Goal: Check status: Check status

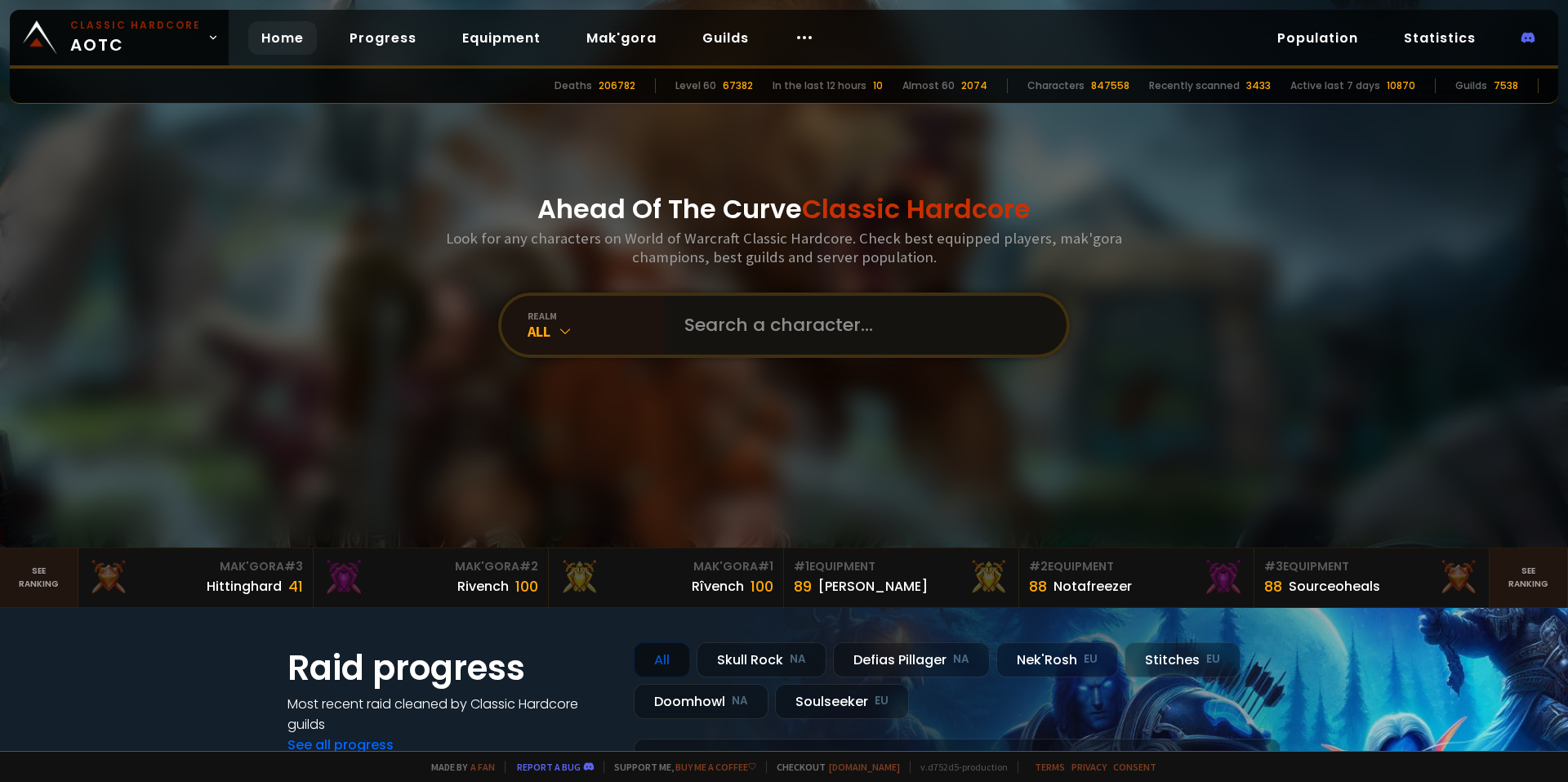
click at [776, 325] on input "text" at bounding box center [861, 325] width 372 height 59
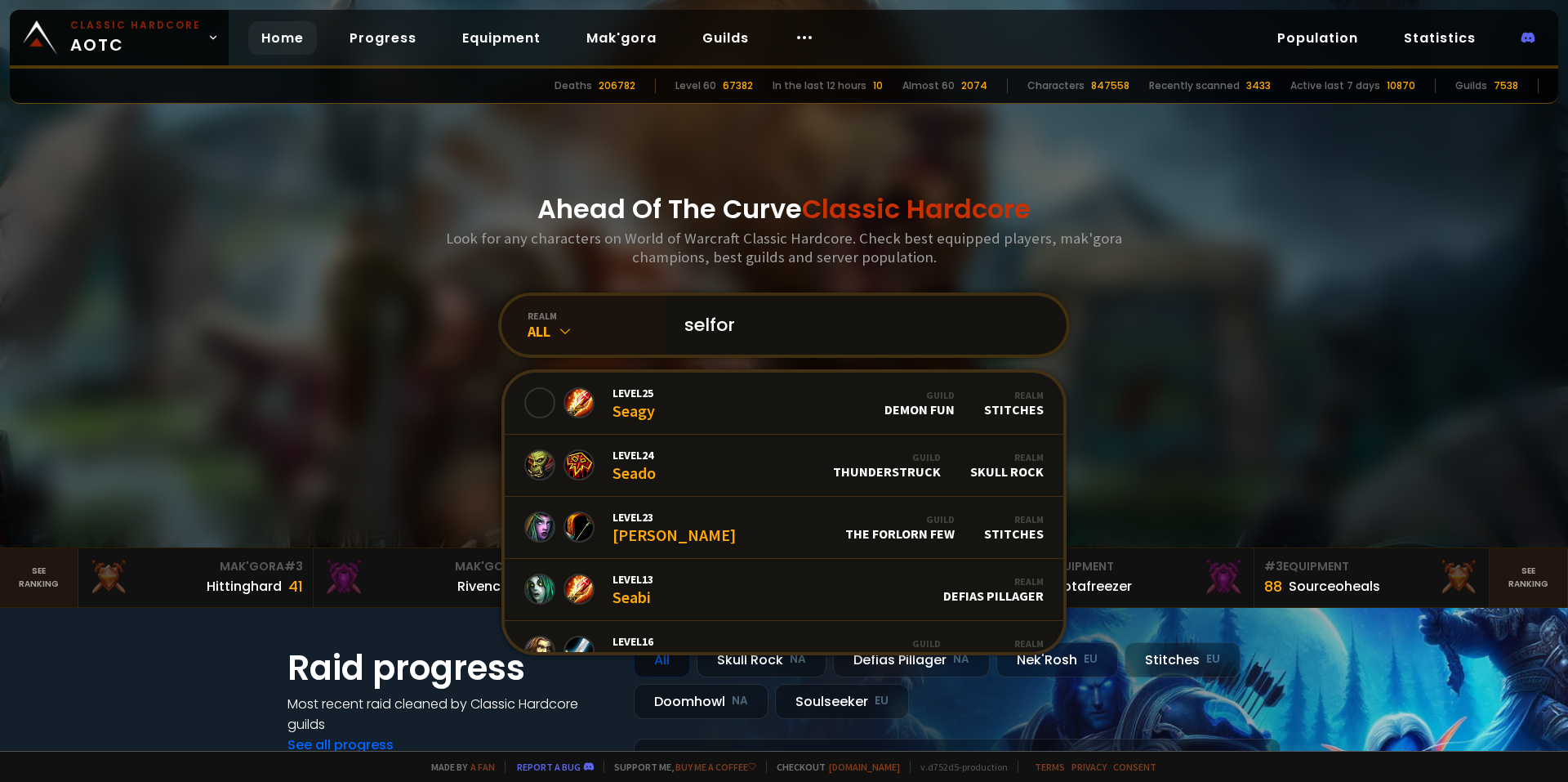
type input "selford"
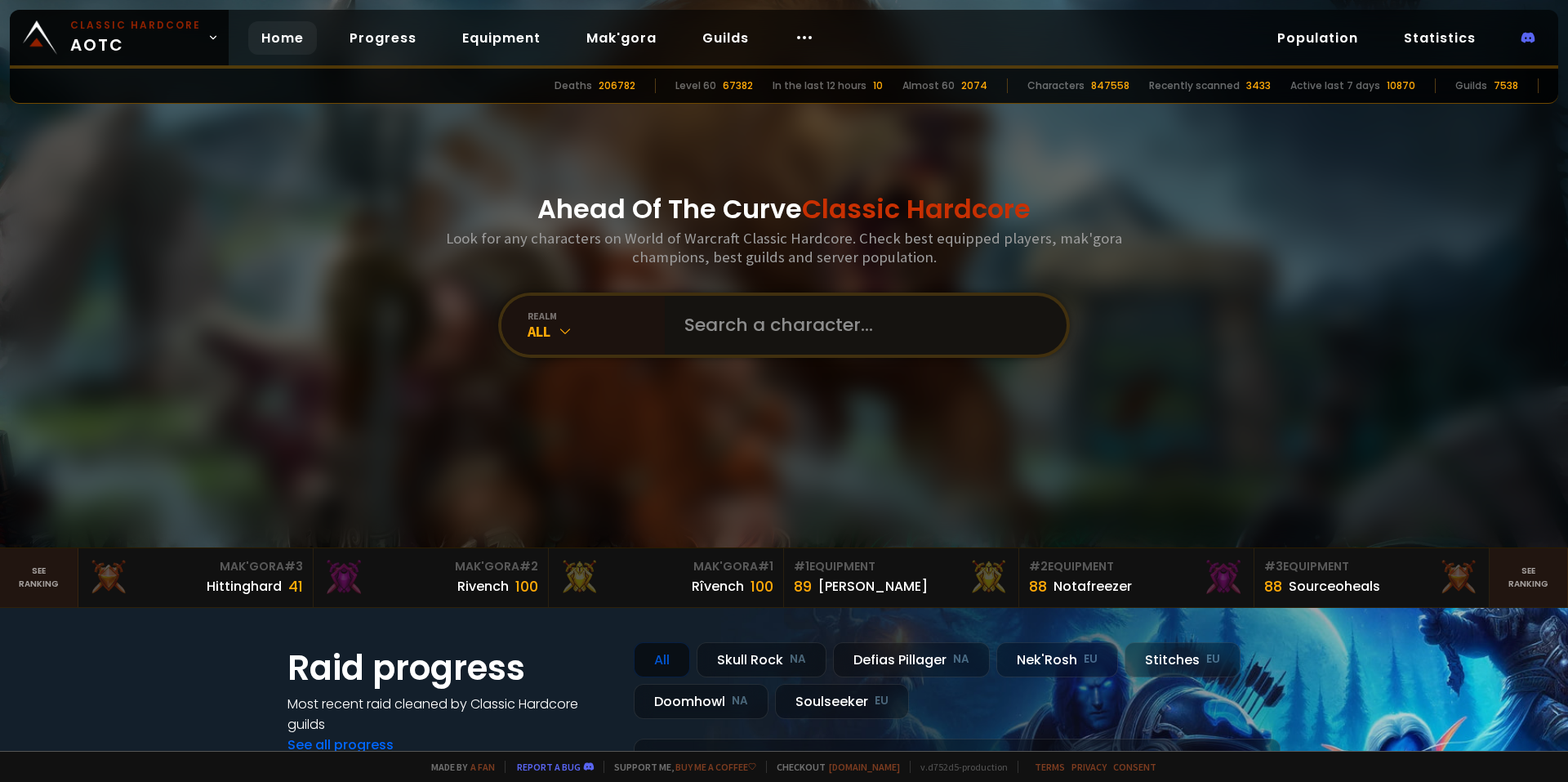
drag, startPoint x: 749, startPoint y: 329, endPoint x: 744, endPoint y: 341, distance: 13.0
click at [786, 307] on input "text" at bounding box center [861, 325] width 372 height 59
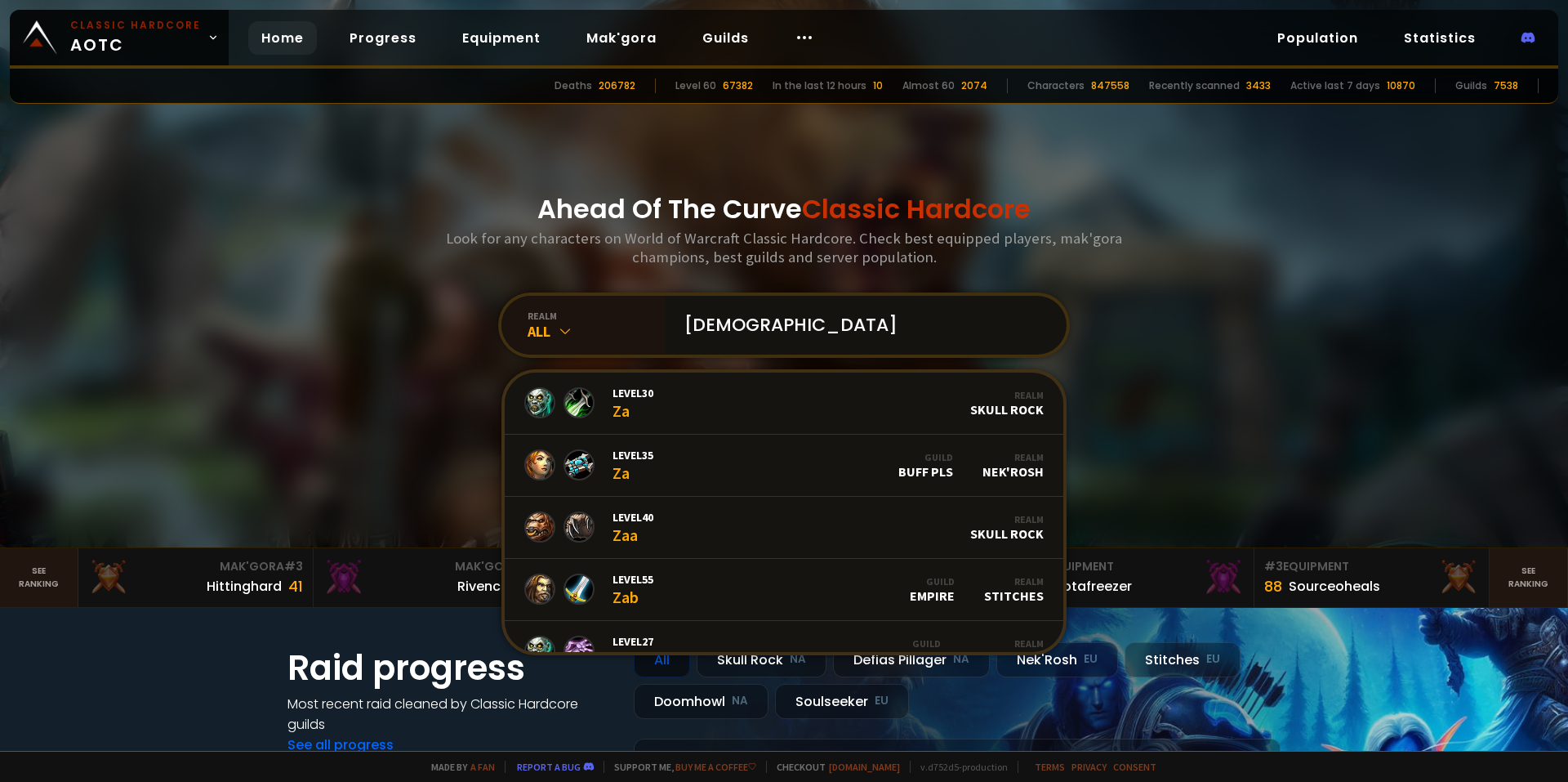
type input "[DEMOGRAPHIC_DATA]"
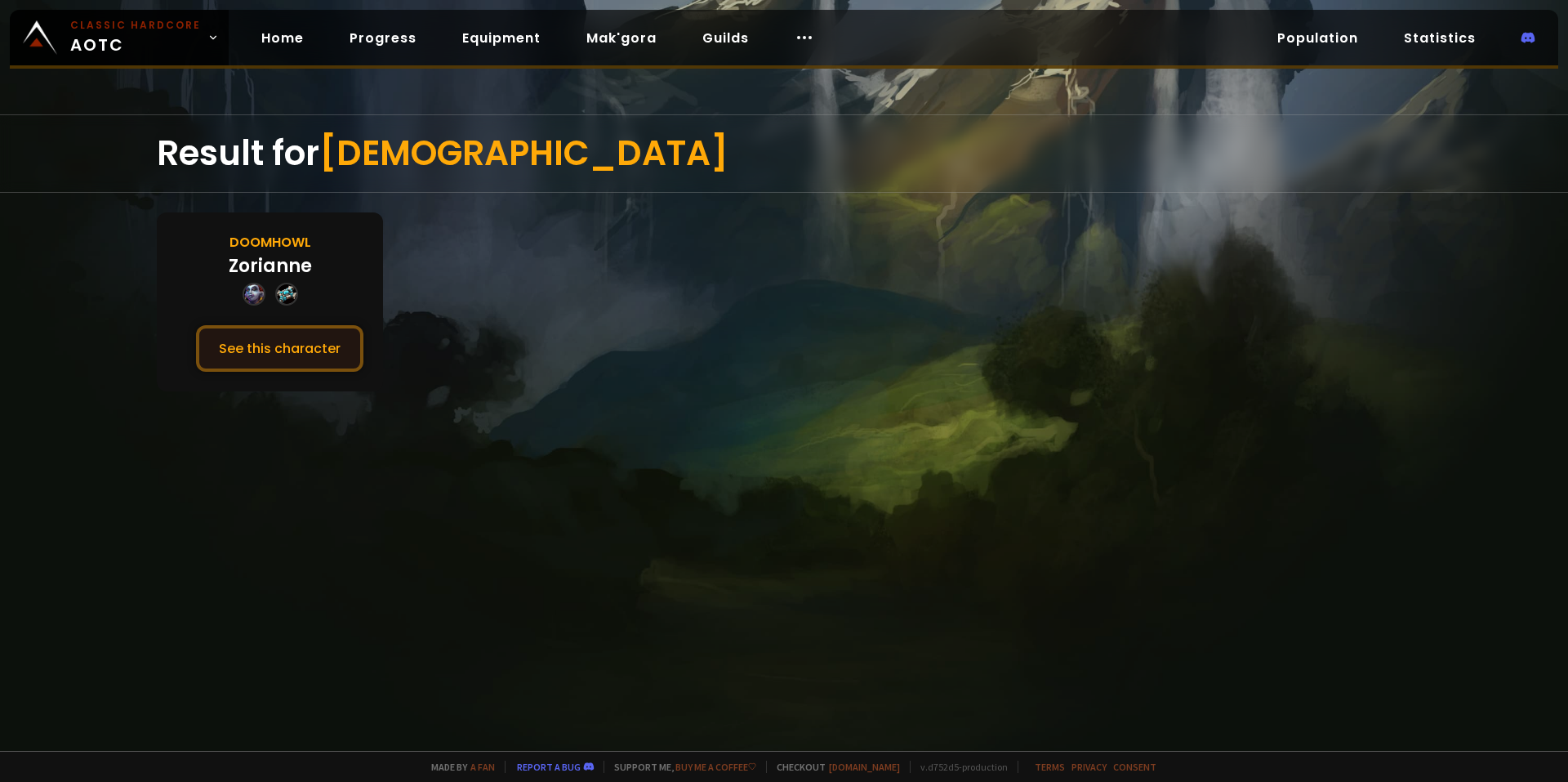
click at [291, 346] on button "See this character" at bounding box center [279, 348] width 167 height 46
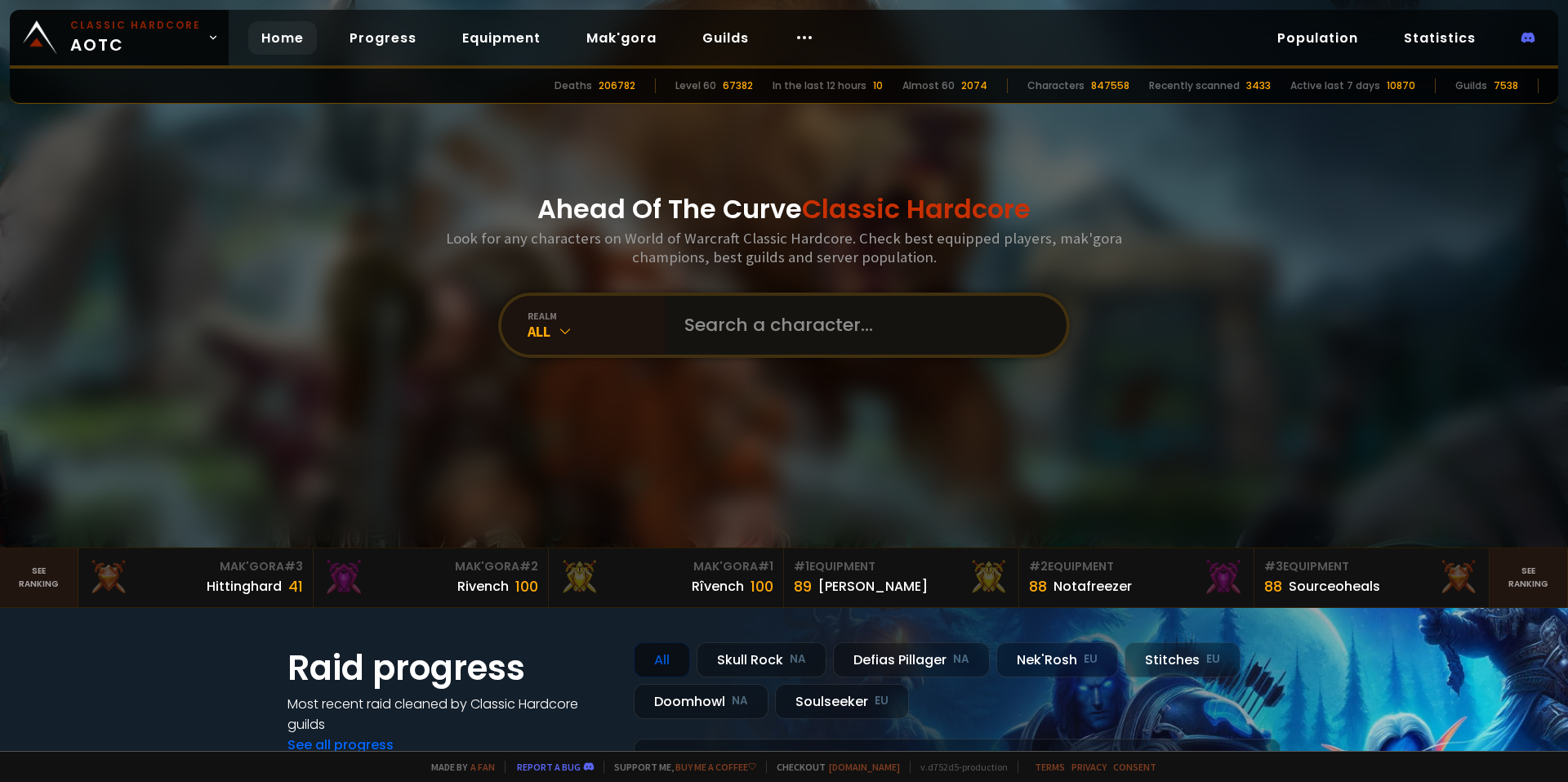
click at [805, 336] on input "text" at bounding box center [861, 325] width 372 height 59
click at [801, 332] on input "text" at bounding box center [861, 325] width 372 height 59
type input "voldros"
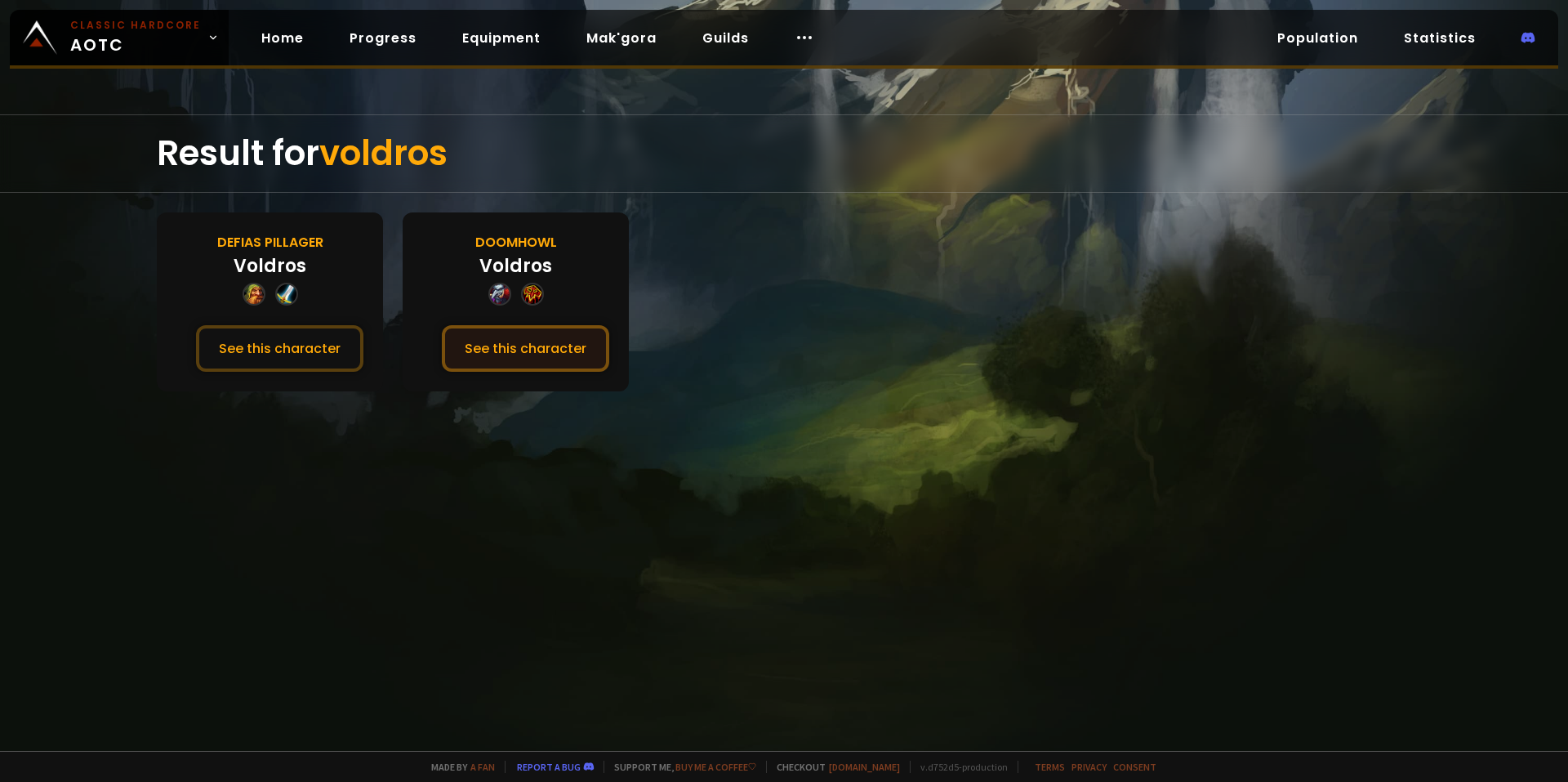
click at [535, 348] on button "See this character" at bounding box center [525, 348] width 167 height 46
